Goal: Task Accomplishment & Management: Complete application form

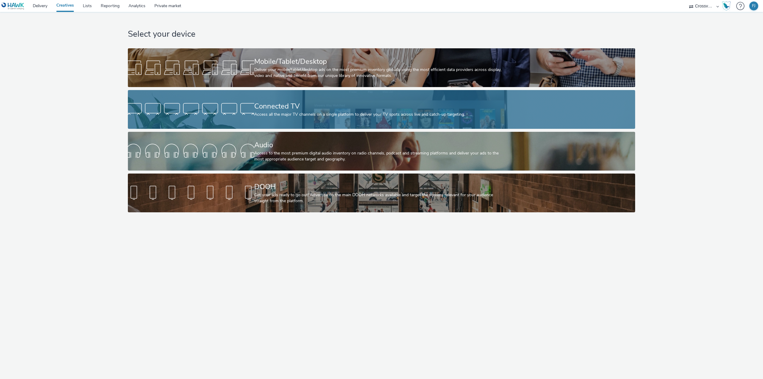
click at [281, 108] on div "Connected TV" at bounding box center [380, 106] width 252 height 10
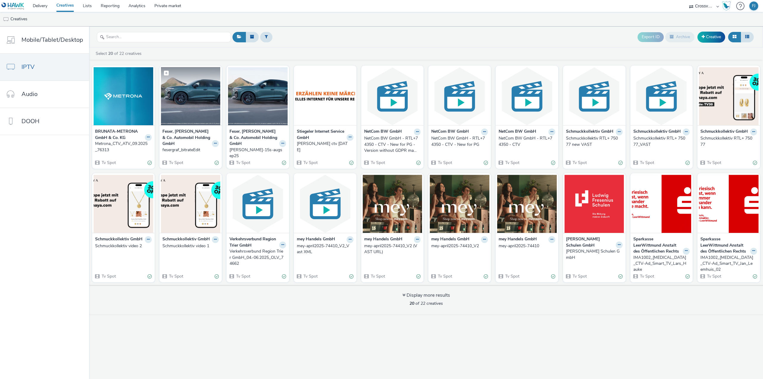
click at [197, 105] on img at bounding box center [191, 96] width 60 height 58
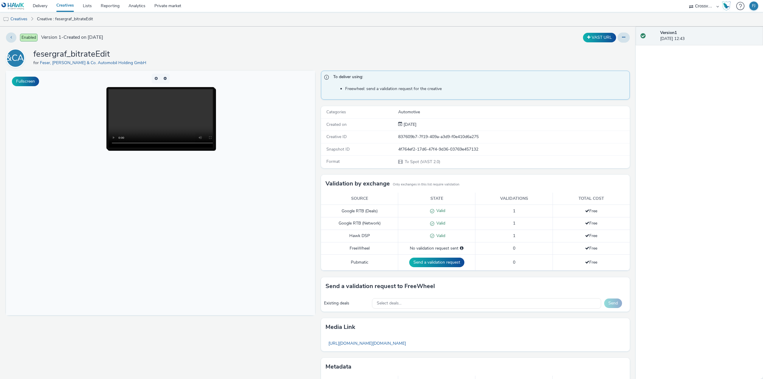
click at [620, 42] on div "Enabled Version 1 - Created on 18 August 2025 VAST URL FG&CAHG fesergraf_bitrat…" at bounding box center [317, 203] width 635 height 352
click at [622, 39] on icon at bounding box center [623, 37] width 3 height 4
click at [601, 53] on link "Edit" at bounding box center [607, 49] width 45 height 12
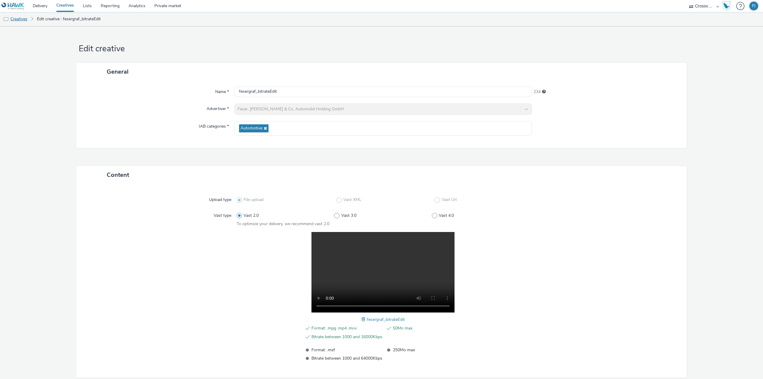
click at [25, 18] on link "Creatives" at bounding box center [15, 19] width 30 height 14
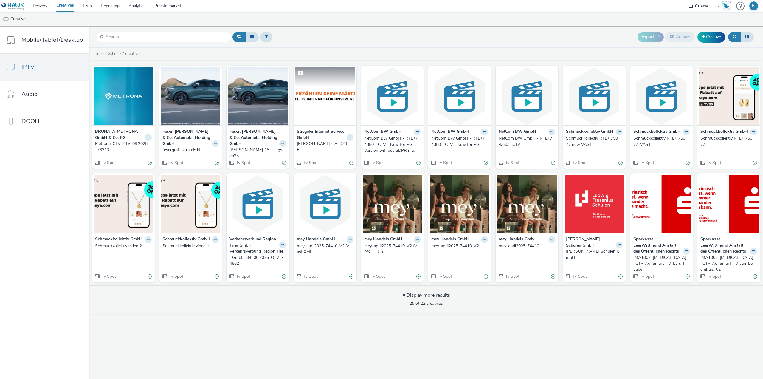
click at [325, 96] on img at bounding box center [325, 96] width 60 height 58
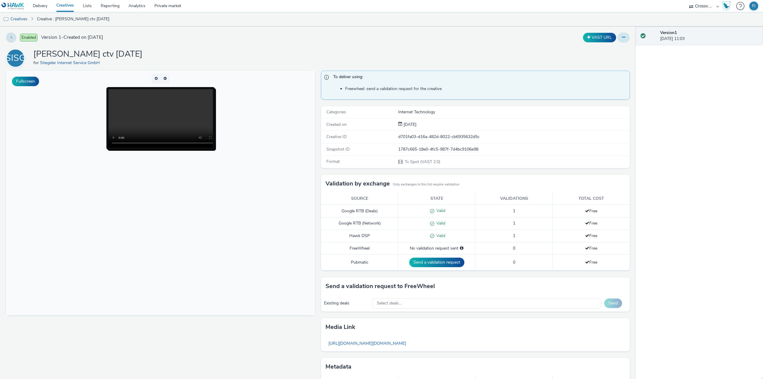
click at [622, 38] on icon at bounding box center [623, 37] width 3 height 4
click at [596, 49] on link "Edit" at bounding box center [607, 49] width 45 height 12
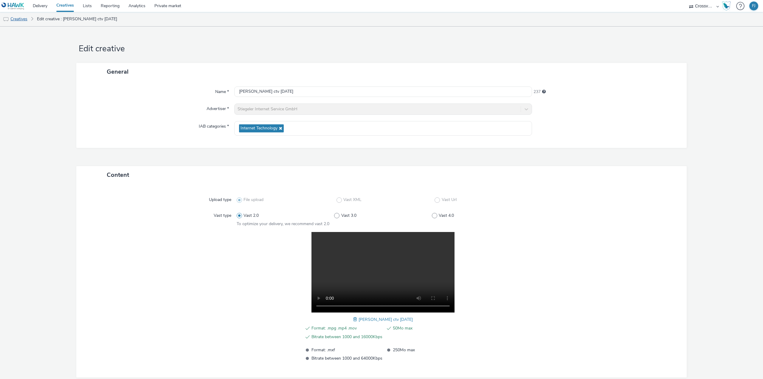
click at [16, 20] on link "Creatives" at bounding box center [15, 19] width 30 height 14
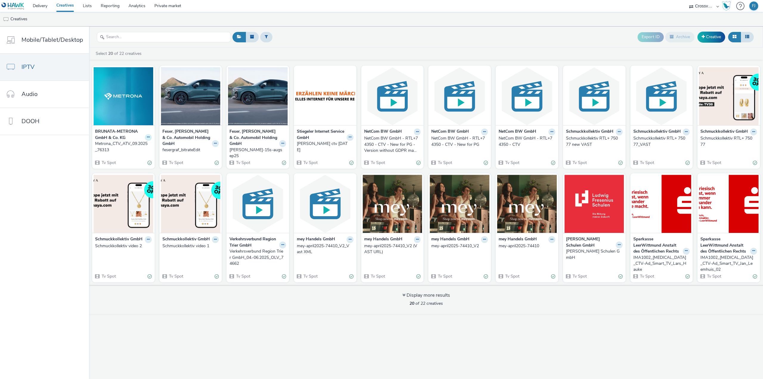
click at [147, 136] on icon at bounding box center [148, 137] width 3 height 4
click at [130, 146] on link "Edit" at bounding box center [129, 148] width 45 height 12
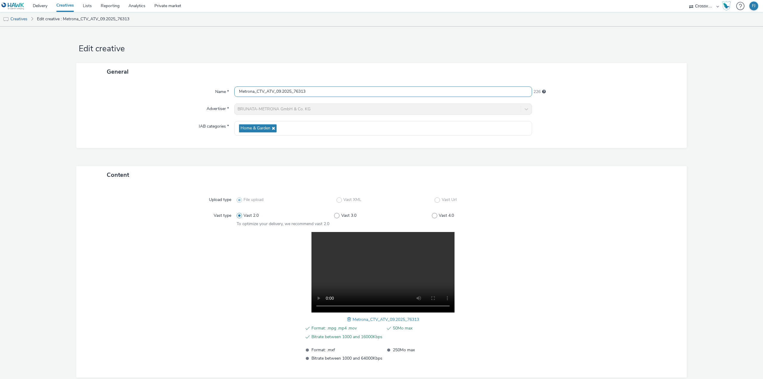
drag, startPoint x: 313, startPoint y: 92, endPoint x: 208, endPoint y: 91, distance: 104.9
click at [208, 91] on div "Name * Metrona_CTV_ATV_09.2025_76313 226" at bounding box center [381, 91] width 598 height 11
click at [15, 20] on link "Creatives" at bounding box center [15, 19] width 30 height 14
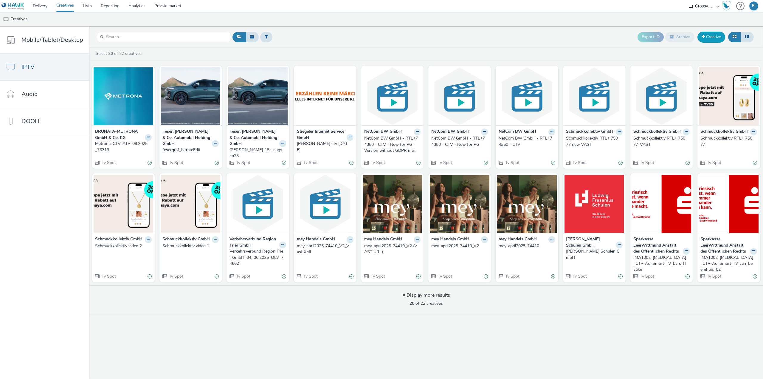
click at [705, 40] on link "Creative" at bounding box center [711, 37] width 28 height 11
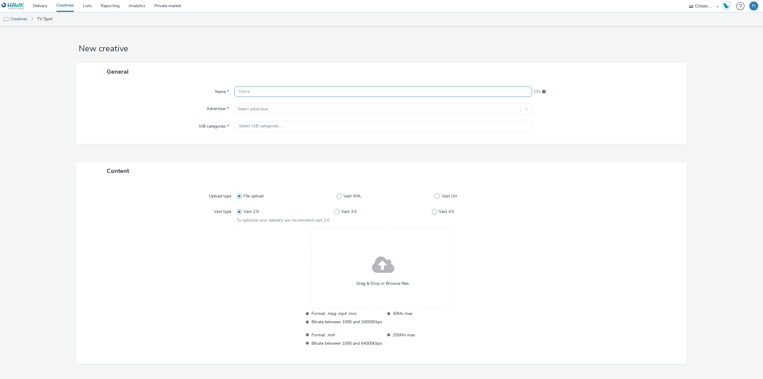
click at [304, 91] on input "text" at bounding box center [383, 91] width 298 height 10
paste input "Metrona_CTV_ATV_09.2025_76313"
type input "Metrona_CTV_ATV_09.2025_76313"
click at [271, 111] on div at bounding box center [377, 108] width 280 height 7
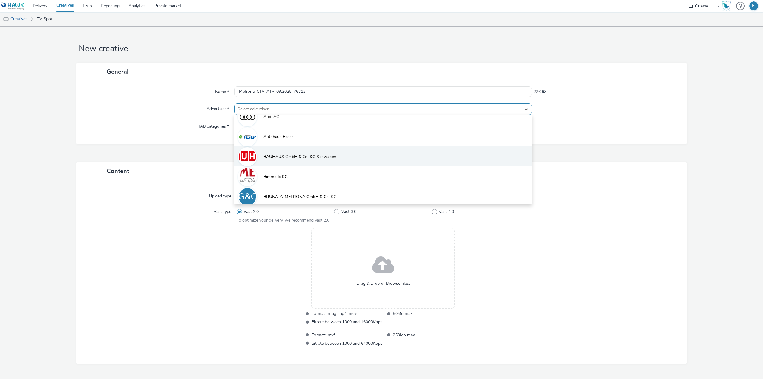
scroll to position [113, 0]
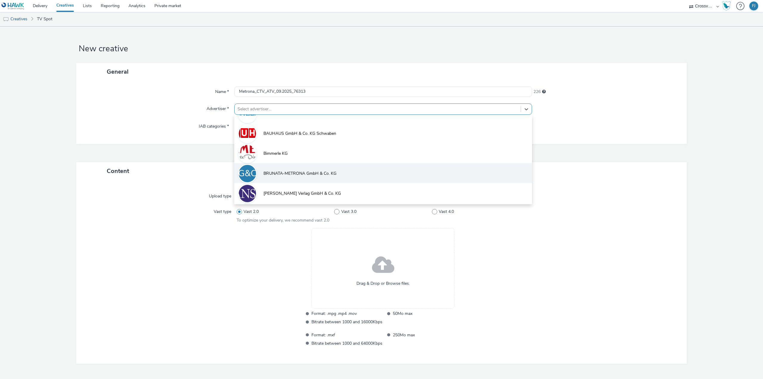
click at [285, 168] on li "BG&CK BRUNATA-METRONA GmbH & Co. KG" at bounding box center [383, 173] width 298 height 20
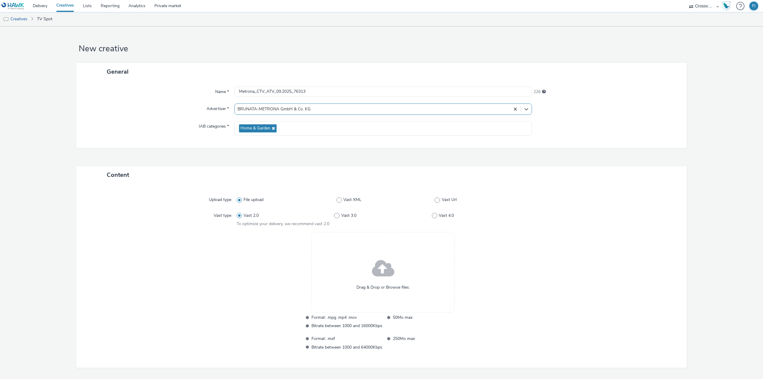
scroll to position [22, 0]
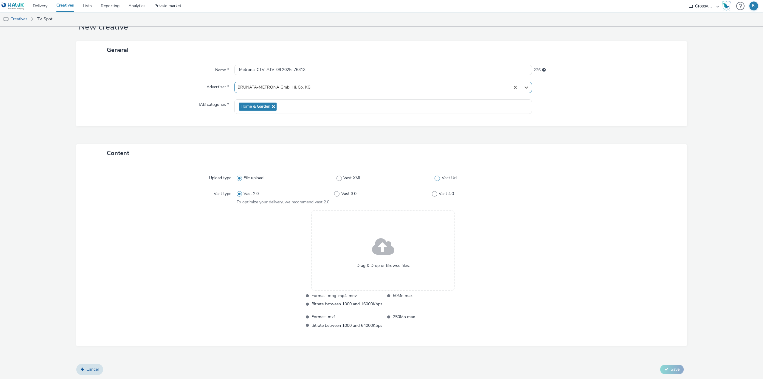
click at [435, 178] on span at bounding box center [436, 177] width 5 height 5
click at [435, 178] on input "Vast Url" at bounding box center [436, 178] width 4 height 4
radio input "false"
radio input "true"
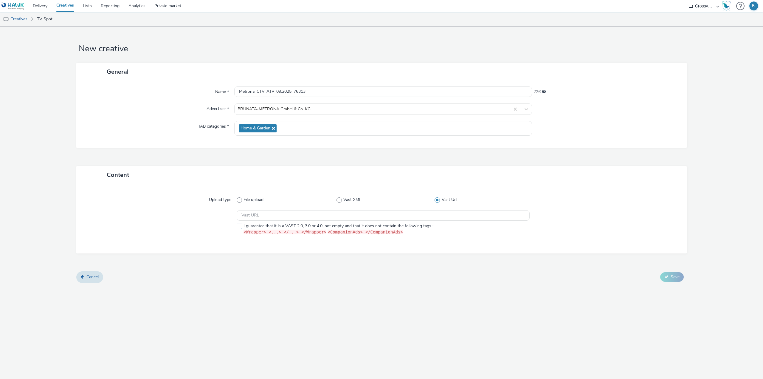
click at [239, 227] on span at bounding box center [239, 225] width 5 height 5
checkbox input "true"
click at [258, 217] on input "text" at bounding box center [383, 215] width 293 height 10
paste input "https://[DOMAIN_NAME]/banner?sid=5266645&kid=7723320&wpt=X&gdpr=${GDPR}&gdpr_co…"
type input "https://[DOMAIN_NAME]/banner?sid=5266645&kid=7723320&wpt=X&gdpr=${GDPR}&gdpr_co…"
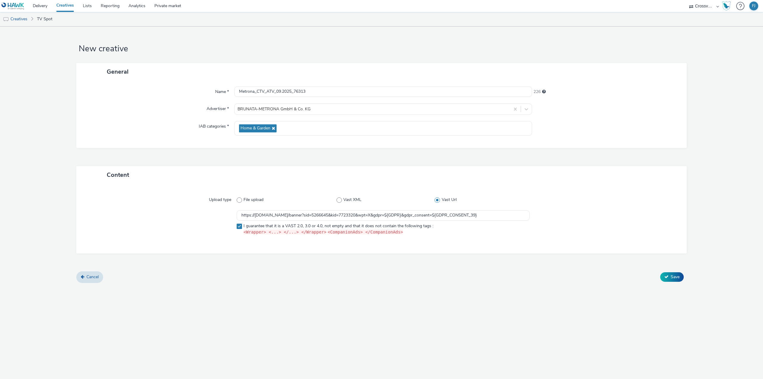
click at [343, 303] on div "New creative General Name * Metrona_CTV_ATV_09.2025_76313 226 Advertiser * BRUN…" at bounding box center [381, 203] width 763 height 352
click at [669, 277] on button "Save" at bounding box center [672, 277] width 24 height 10
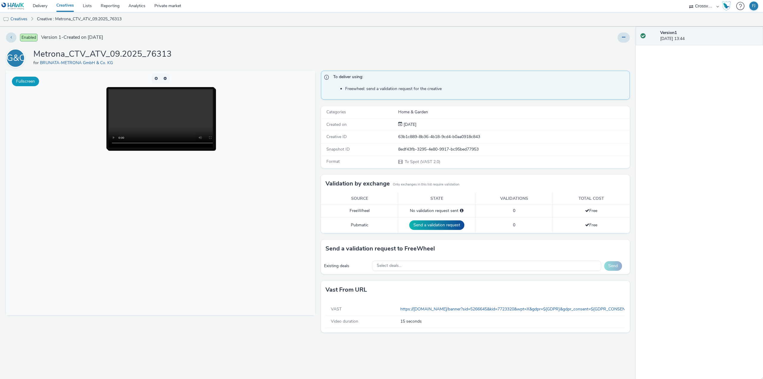
click at [17, 80] on button "Fullscreen" at bounding box center [25, 82] width 27 height 10
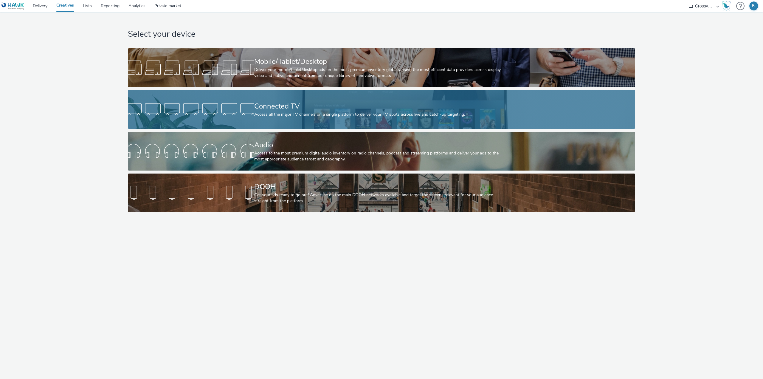
click at [281, 108] on div "Connected TV" at bounding box center [380, 106] width 252 height 10
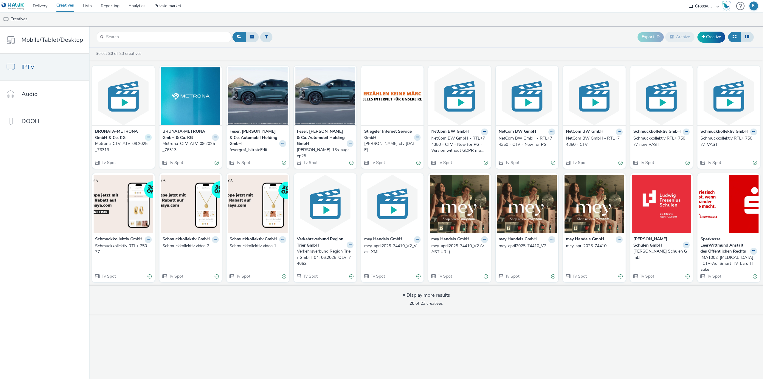
click at [147, 137] on icon at bounding box center [148, 137] width 3 height 4
click at [122, 146] on link "Edit" at bounding box center [129, 148] width 45 height 12
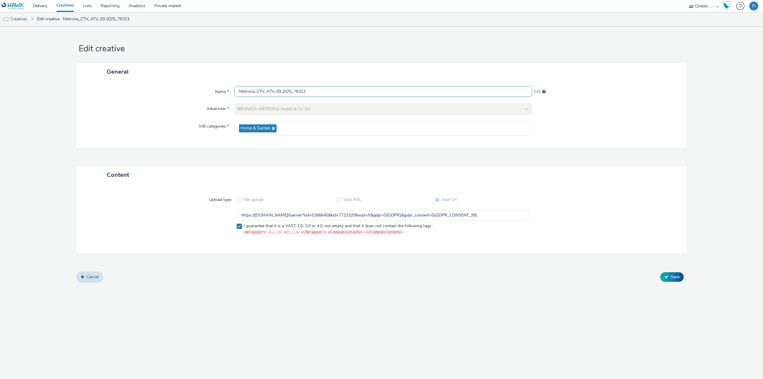
click at [324, 89] on input "Metrona_CTV_ATV_09.2025_76313" at bounding box center [383, 91] width 298 height 10
type input "Metrona_CTV_ATV_09.2025_76313 - Redirect"
click at [500, 263] on div "Content Upload type File upload Vast XML Vast Url https://[DOMAIN_NAME]/banner?…" at bounding box center [381, 218] width 610 height 105
click at [672, 279] on span "Save" at bounding box center [674, 277] width 9 height 6
